Goal: Information Seeking & Learning: Obtain resource

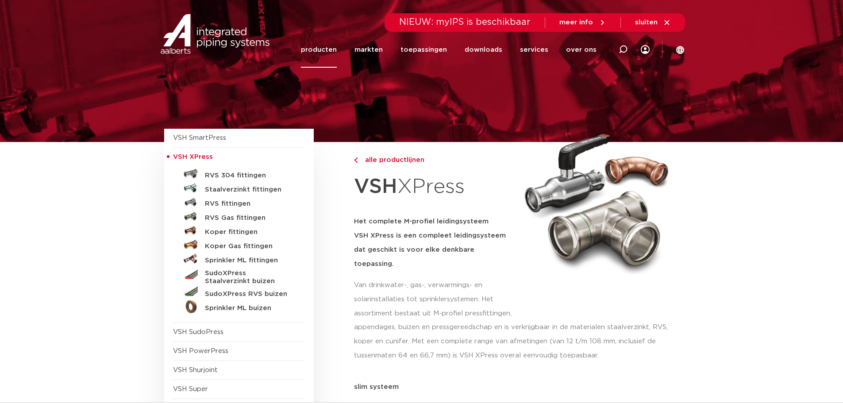
click at [337, 54] on link "producten" at bounding box center [319, 50] width 36 height 36
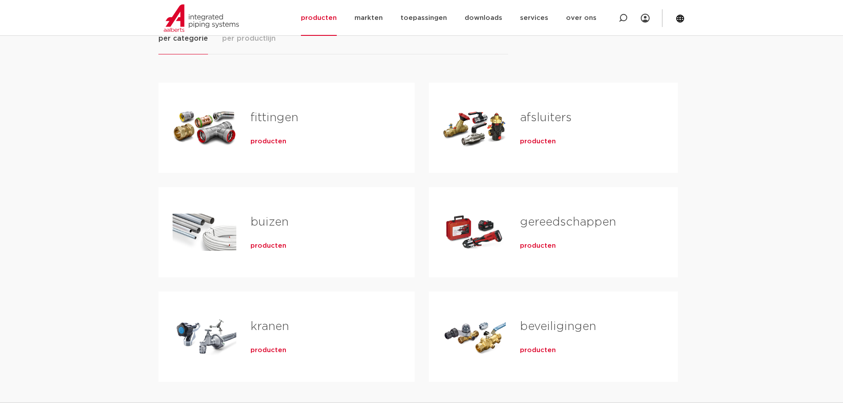
scroll to position [81, 0]
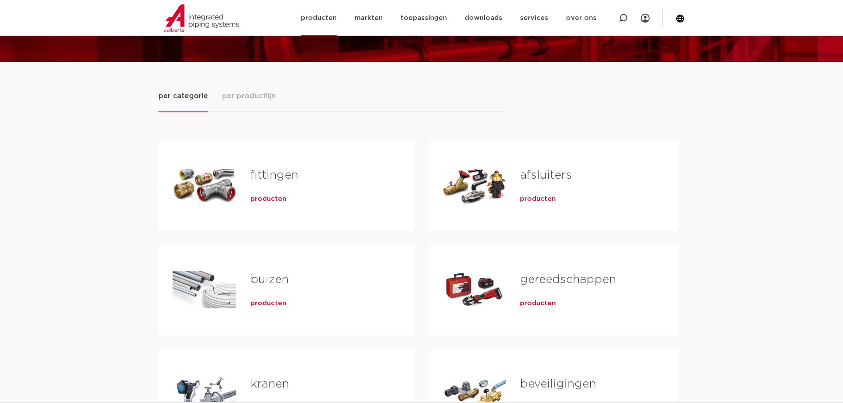
click at [198, 23] on img at bounding box center [201, 17] width 75 height 27
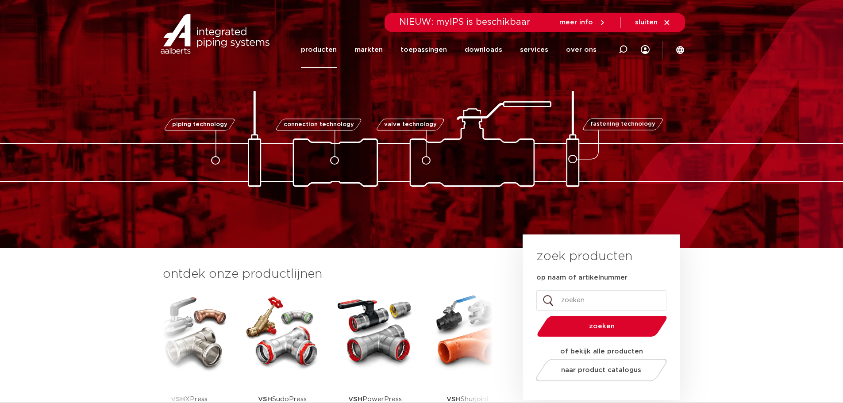
click at [319, 55] on link "producten" at bounding box center [319, 50] width 36 height 36
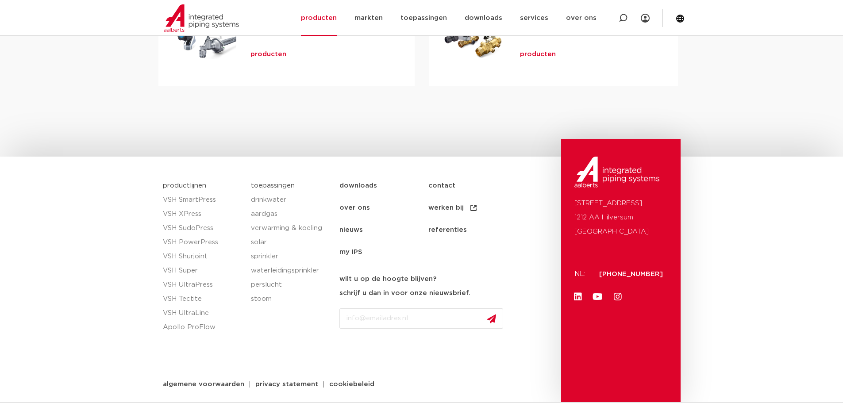
scroll to position [435, 0]
click at [201, 255] on link "VSH Shurjoint" at bounding box center [203, 256] width 80 height 14
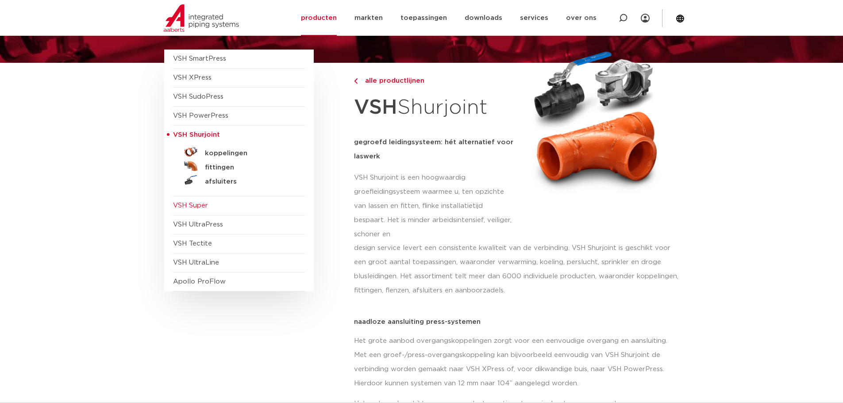
scroll to position [89, 0]
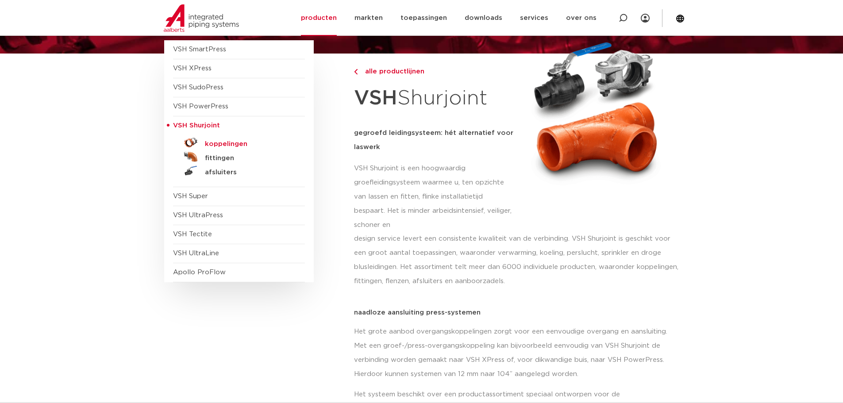
click at [241, 146] on h5 "koppelingen" at bounding box center [249, 144] width 88 height 8
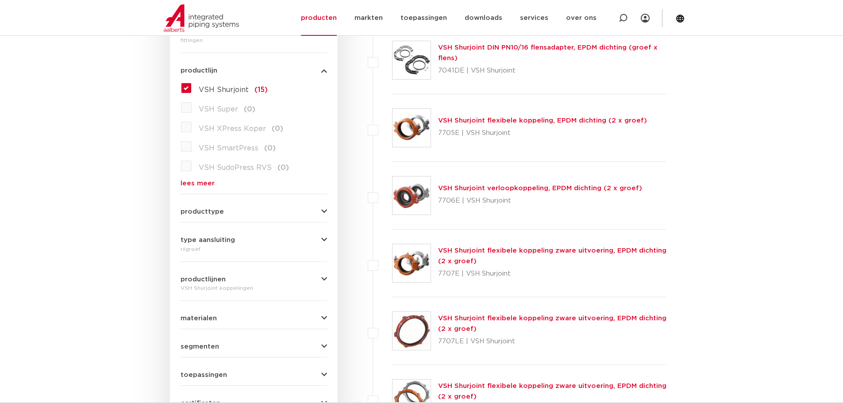
scroll to position [266, 0]
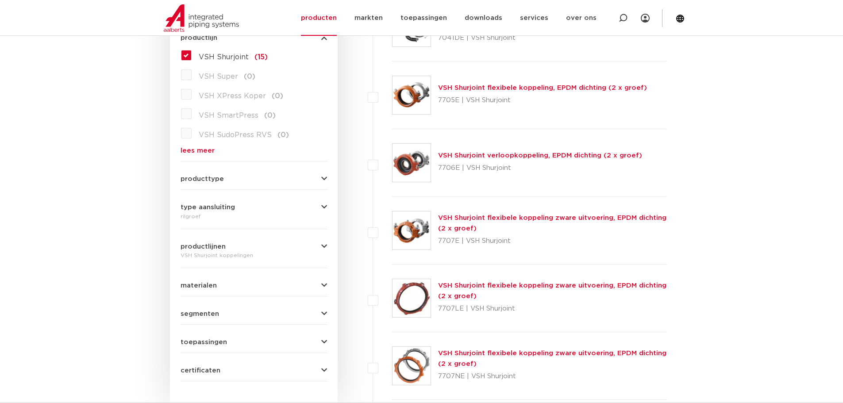
click at [287, 183] on form "zoek op naam of productnummer alle categorieën [GEOGRAPHIC_DATA] [GEOGRAPHIC_DA…" at bounding box center [254, 165] width 147 height 434
click at [321, 180] on icon "button" at bounding box center [324, 179] width 6 height 7
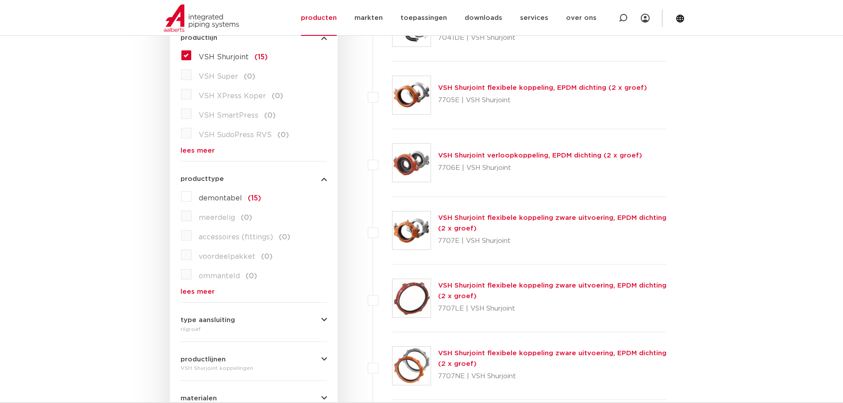
click at [310, 179] on button "producttype" at bounding box center [254, 179] width 147 height 7
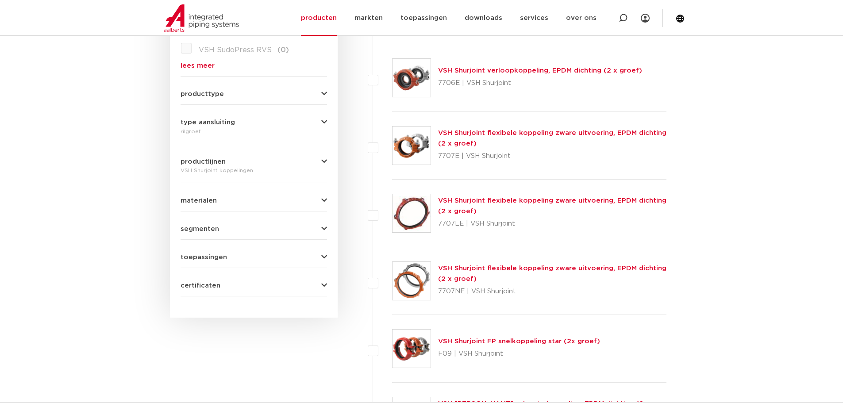
scroll to position [354, 0]
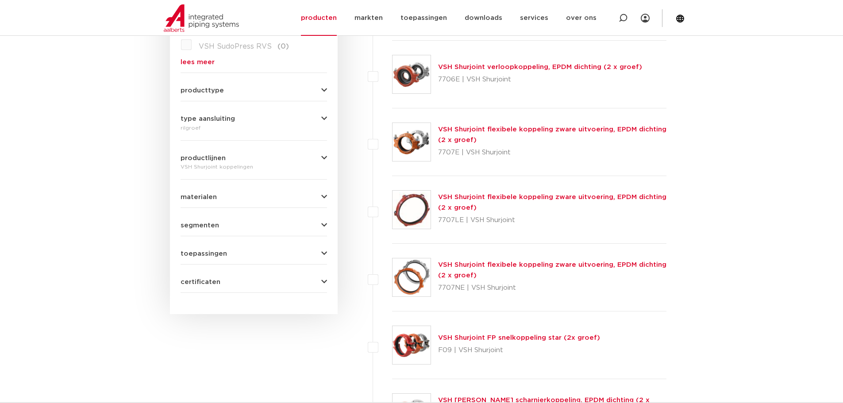
click at [321, 122] on icon "button" at bounding box center [324, 119] width 6 height 7
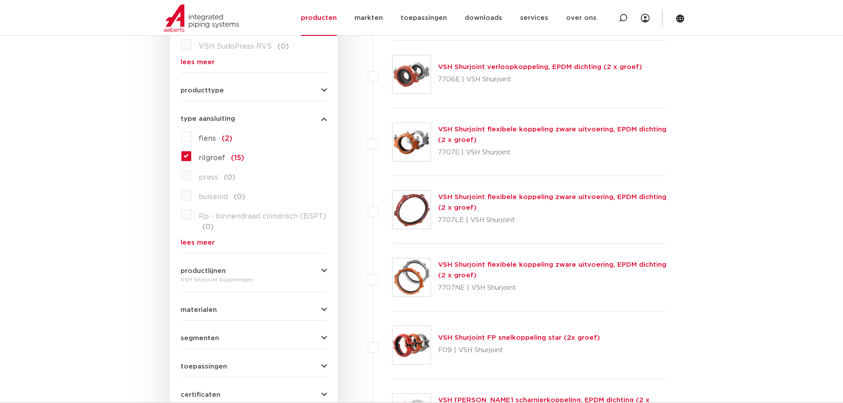
click at [321, 122] on icon "button" at bounding box center [324, 119] width 6 height 7
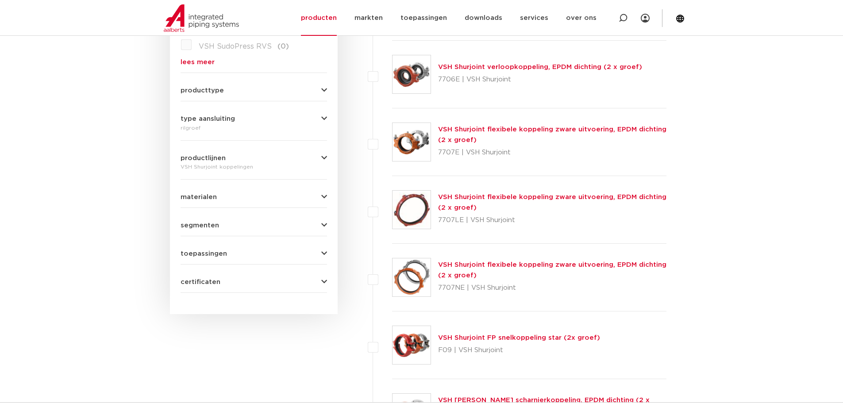
click at [301, 160] on button "productlijnen" at bounding box center [254, 158] width 147 height 7
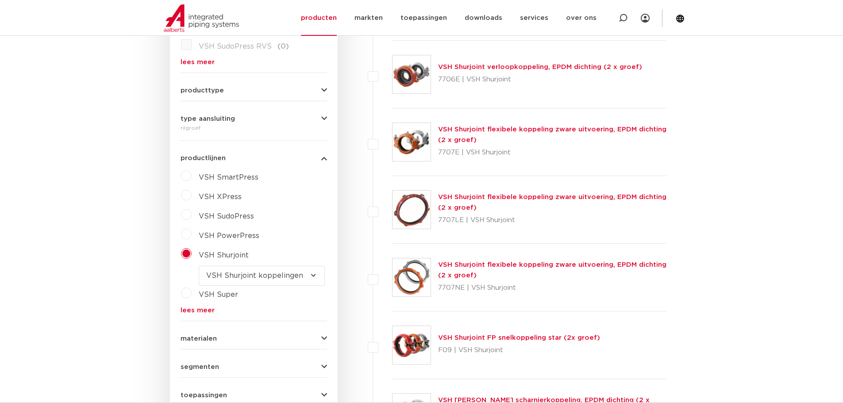
click at [301, 160] on button "productlijnen" at bounding box center [254, 158] width 147 height 7
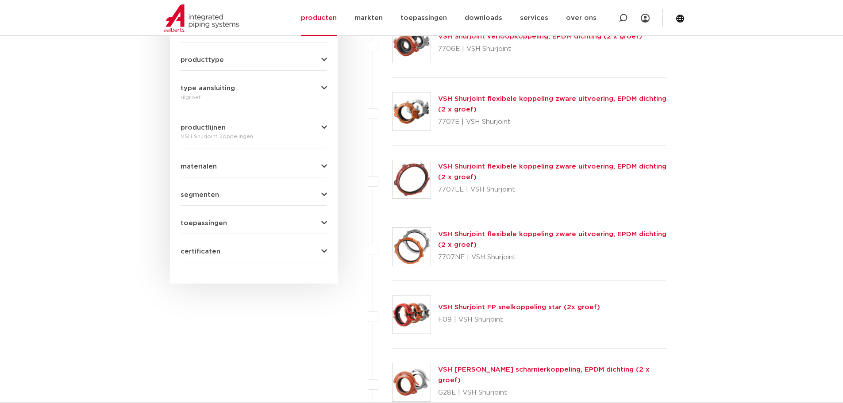
scroll to position [398, 0]
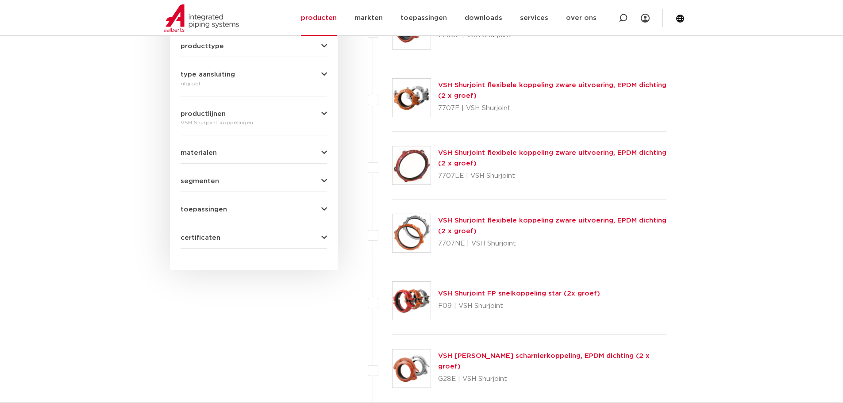
click at [301, 160] on form "zoek op naam of productnummer alle categorieën fittingen fittingen afsluiters b…" at bounding box center [254, 32] width 147 height 434
click at [301, 156] on button "materialen" at bounding box center [254, 153] width 147 height 7
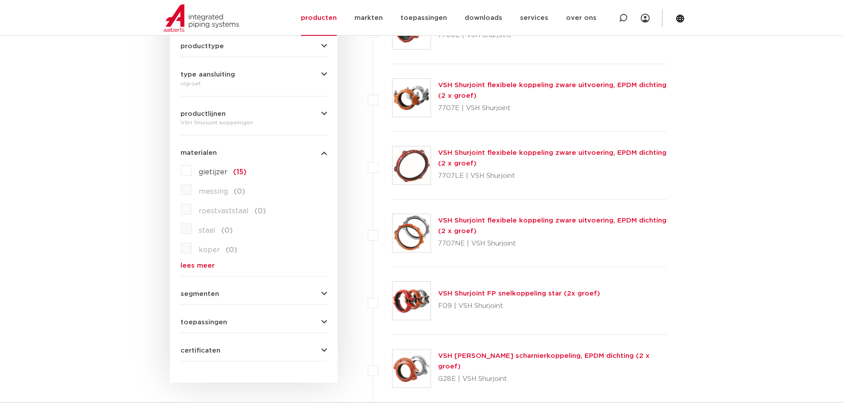
click at [301, 156] on button "materialen" at bounding box center [254, 153] width 147 height 7
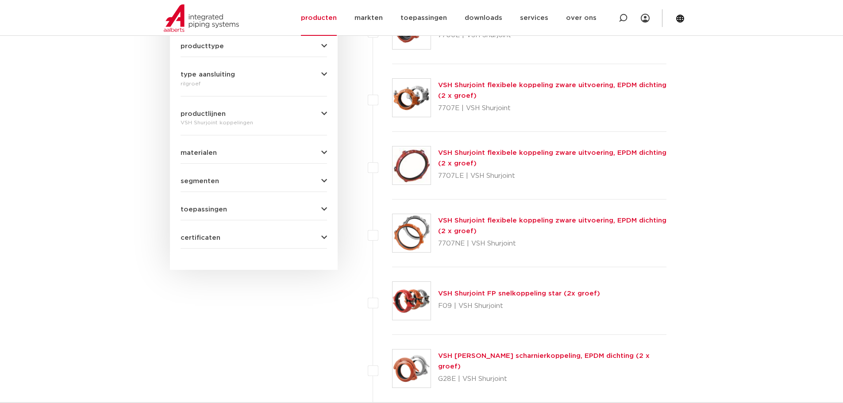
click at [299, 176] on div "segmenten utiliteitsbouw (13) industrie (14) woningbouw (10) brandbeveiliging (…" at bounding box center [254, 178] width 147 height 14
click at [298, 179] on button "segmenten" at bounding box center [254, 181] width 147 height 7
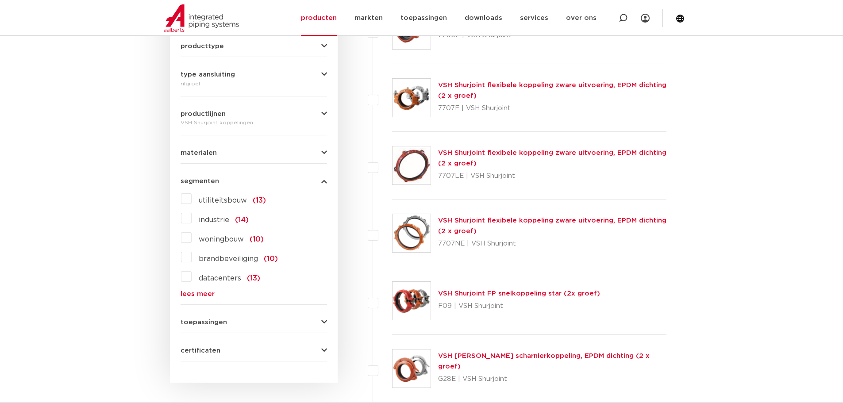
click at [298, 179] on button "segmenten" at bounding box center [254, 181] width 147 height 7
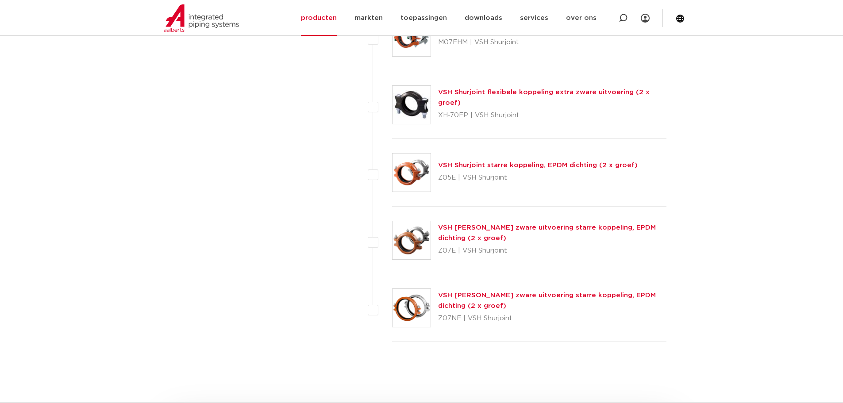
scroll to position [885, 0]
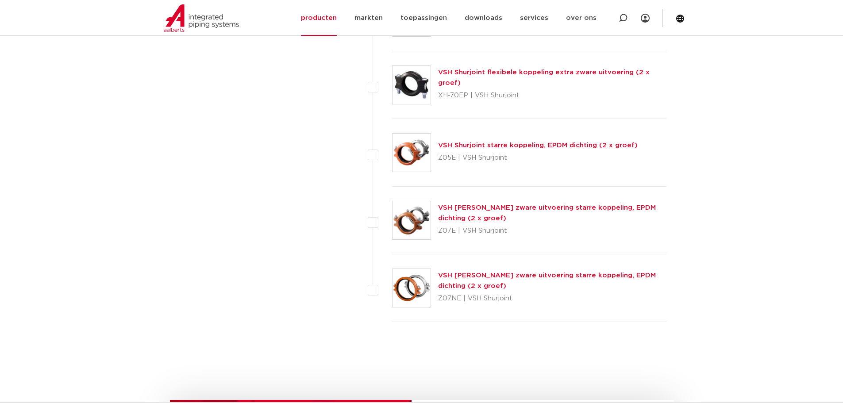
click at [520, 205] on link "VSH [PERSON_NAME] zware uitvoering starre koppeling, EPDM dichting (2 x groef)" at bounding box center [547, 213] width 218 height 17
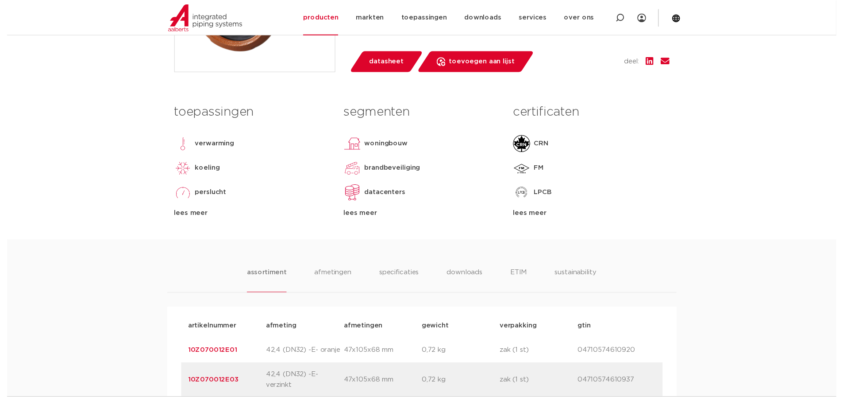
scroll to position [221, 0]
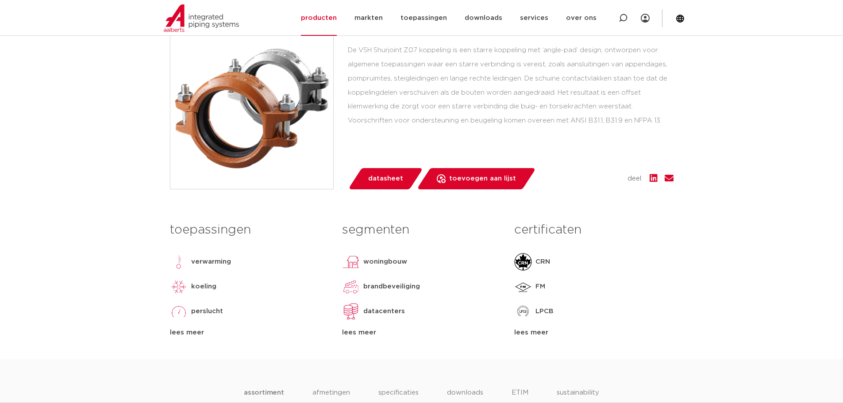
click at [390, 174] on span "datasheet" at bounding box center [385, 179] width 35 height 14
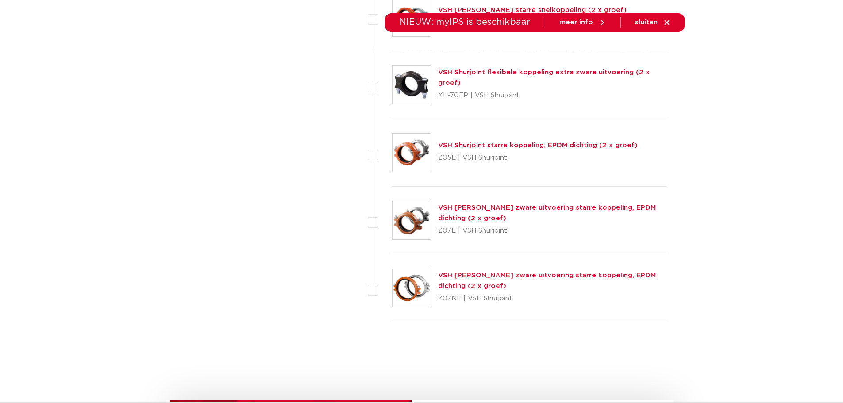
click at [500, 279] on link "VSH [PERSON_NAME] zware uitvoering starre koppeling, EPDM dichting (2 x groef)" at bounding box center [547, 280] width 218 height 17
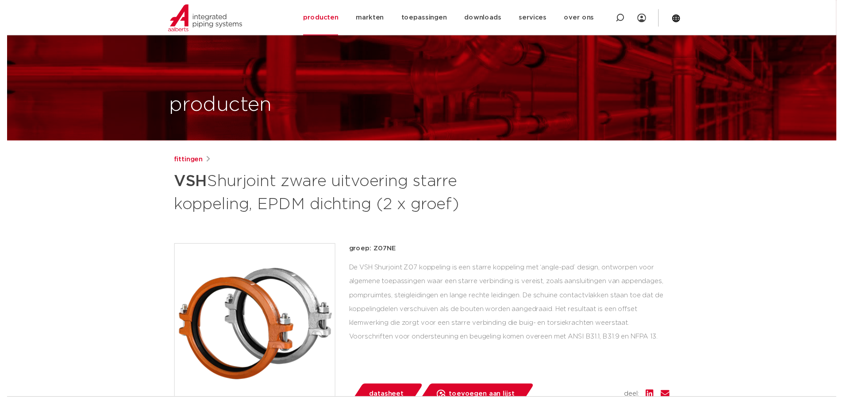
scroll to position [133, 0]
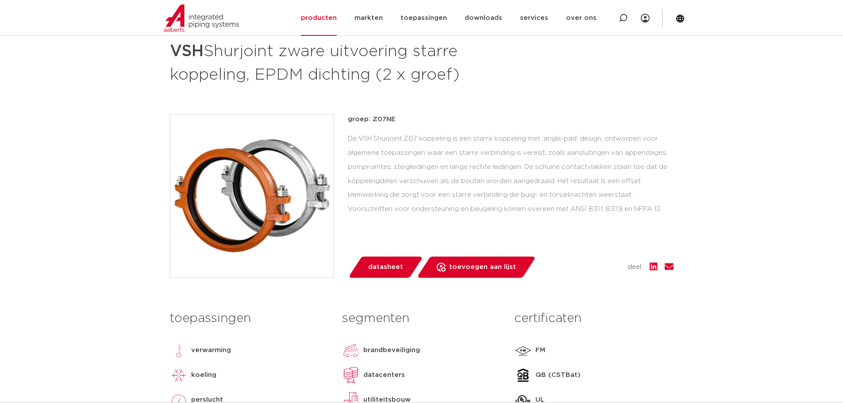
click at [388, 265] on span "datasheet" at bounding box center [385, 267] width 35 height 14
